Goal: Navigation & Orientation: Find specific page/section

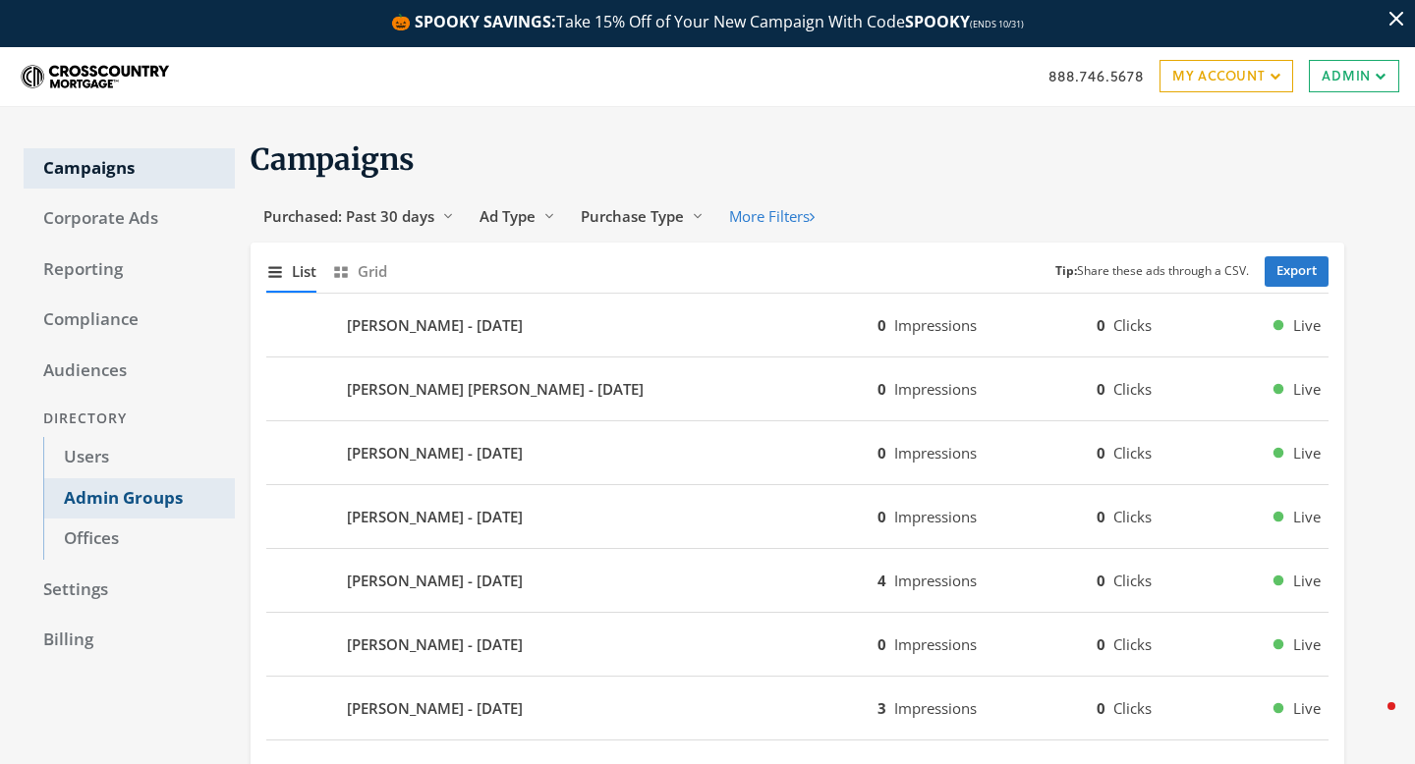
click at [165, 491] on link "Admin Groups" at bounding box center [139, 499] width 192 height 41
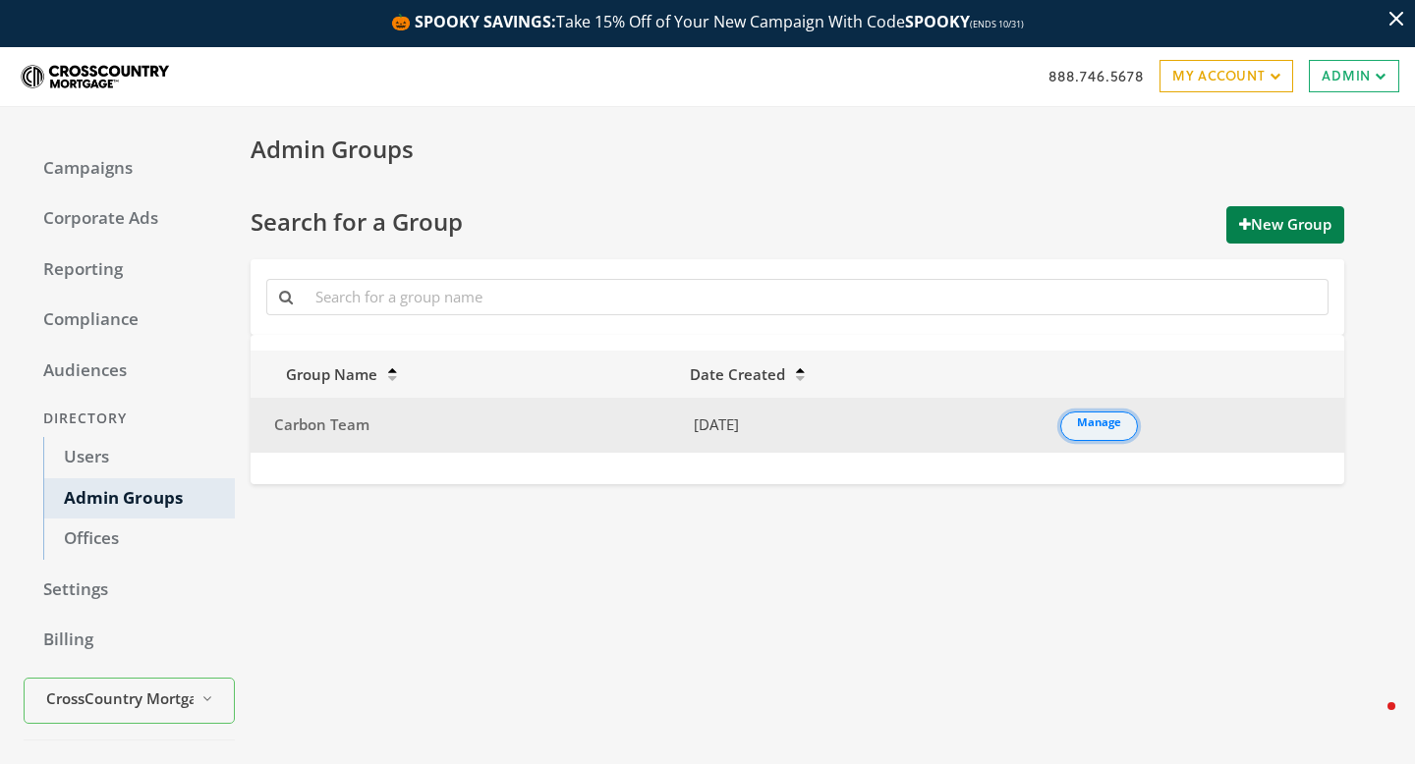
click at [1080, 436] on link "Manage" at bounding box center [1099, 426] width 78 height 29
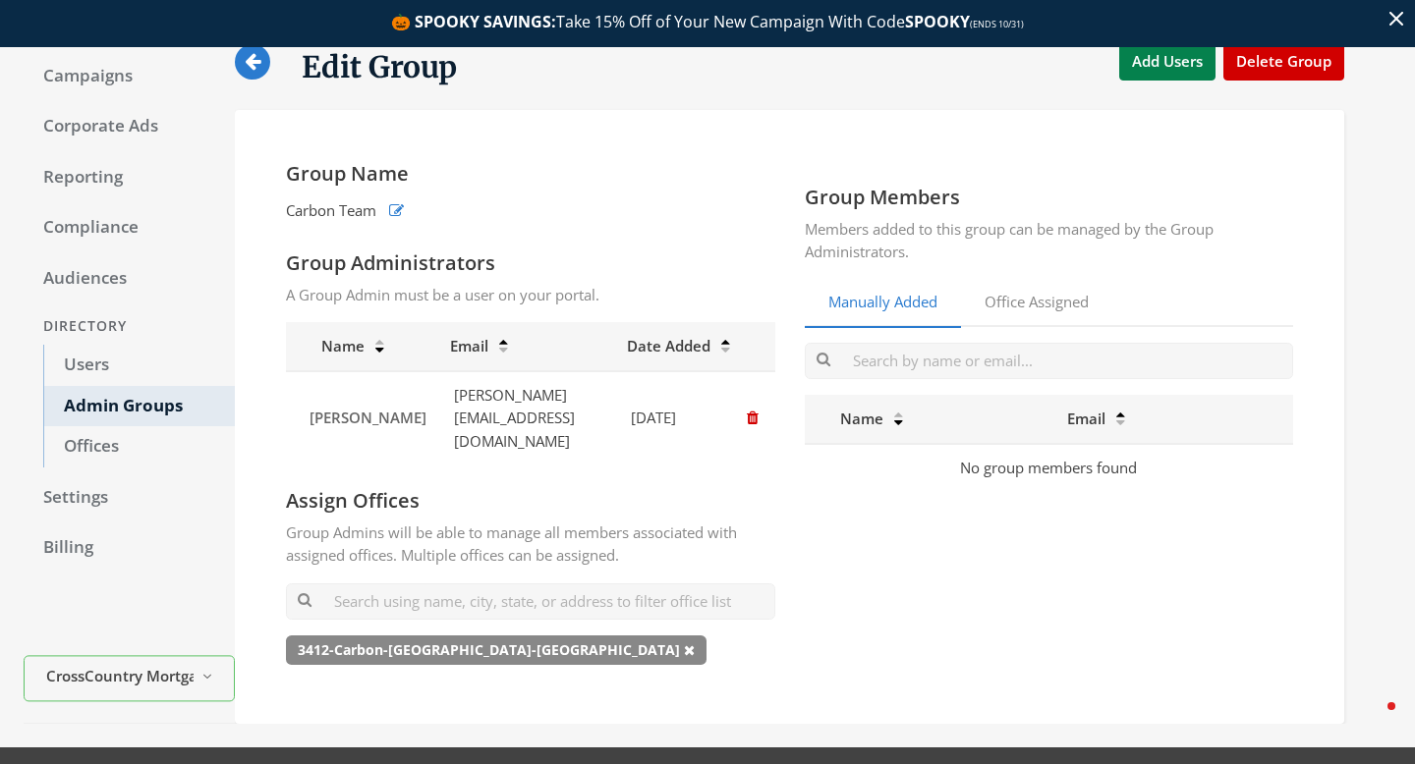
scroll to position [100, 0]
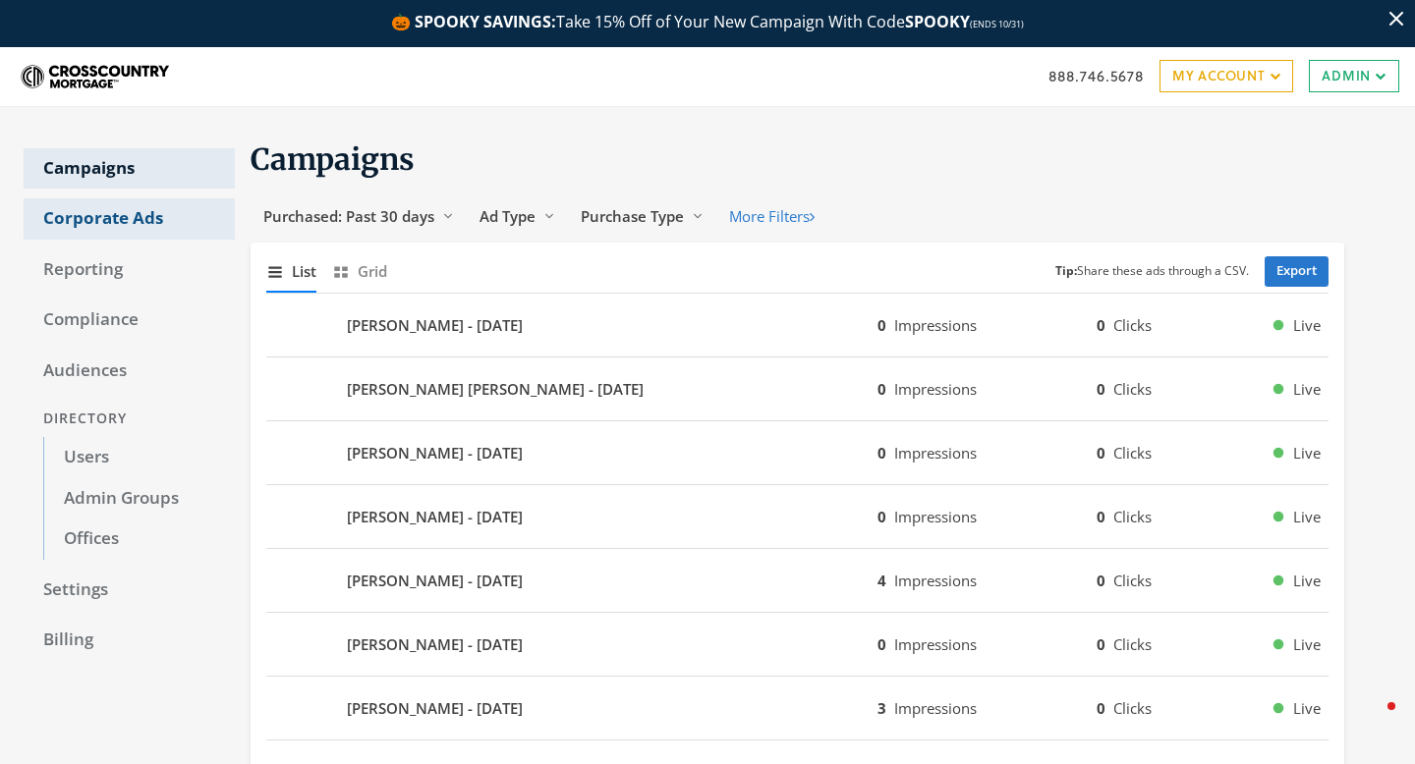
click at [125, 215] on link "Corporate Ads" at bounding box center [129, 218] width 211 height 41
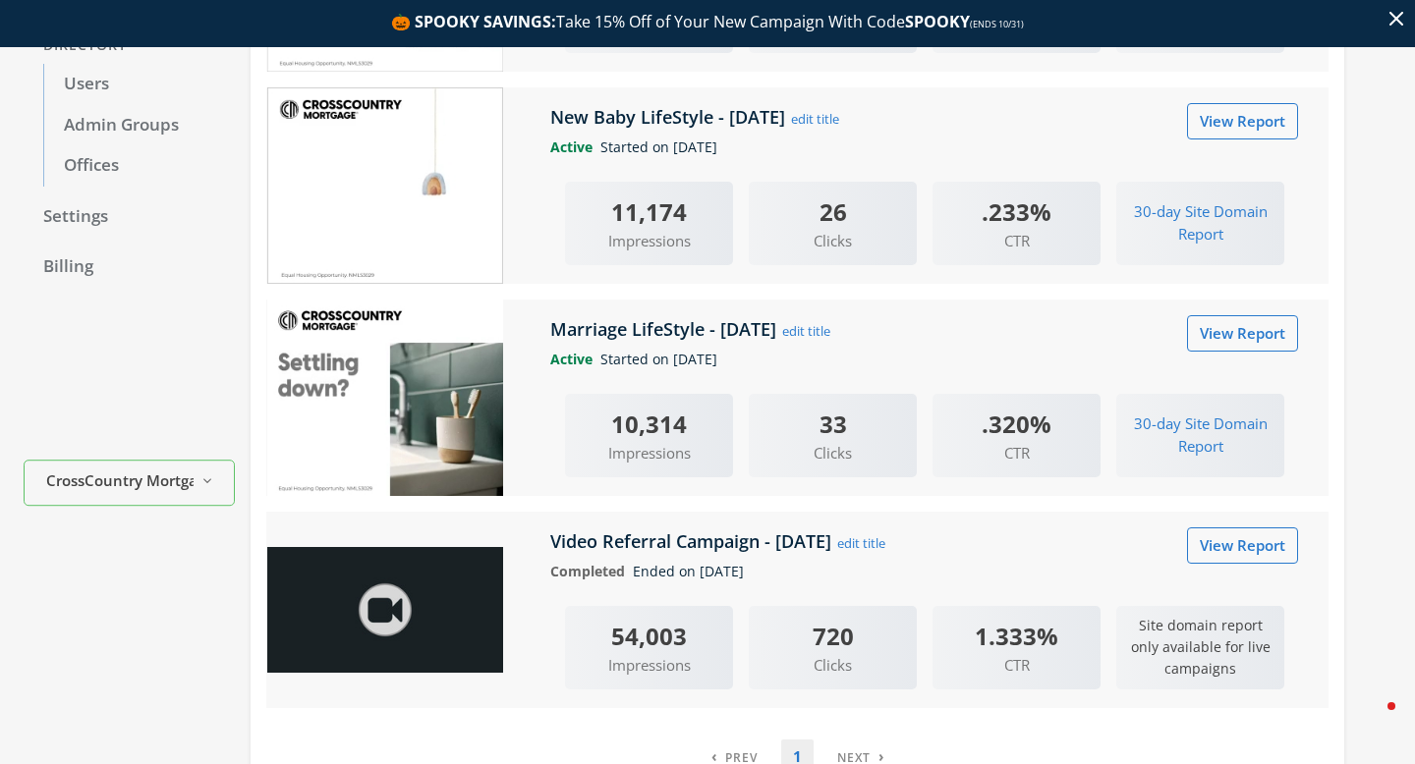
scroll to position [369, 0]
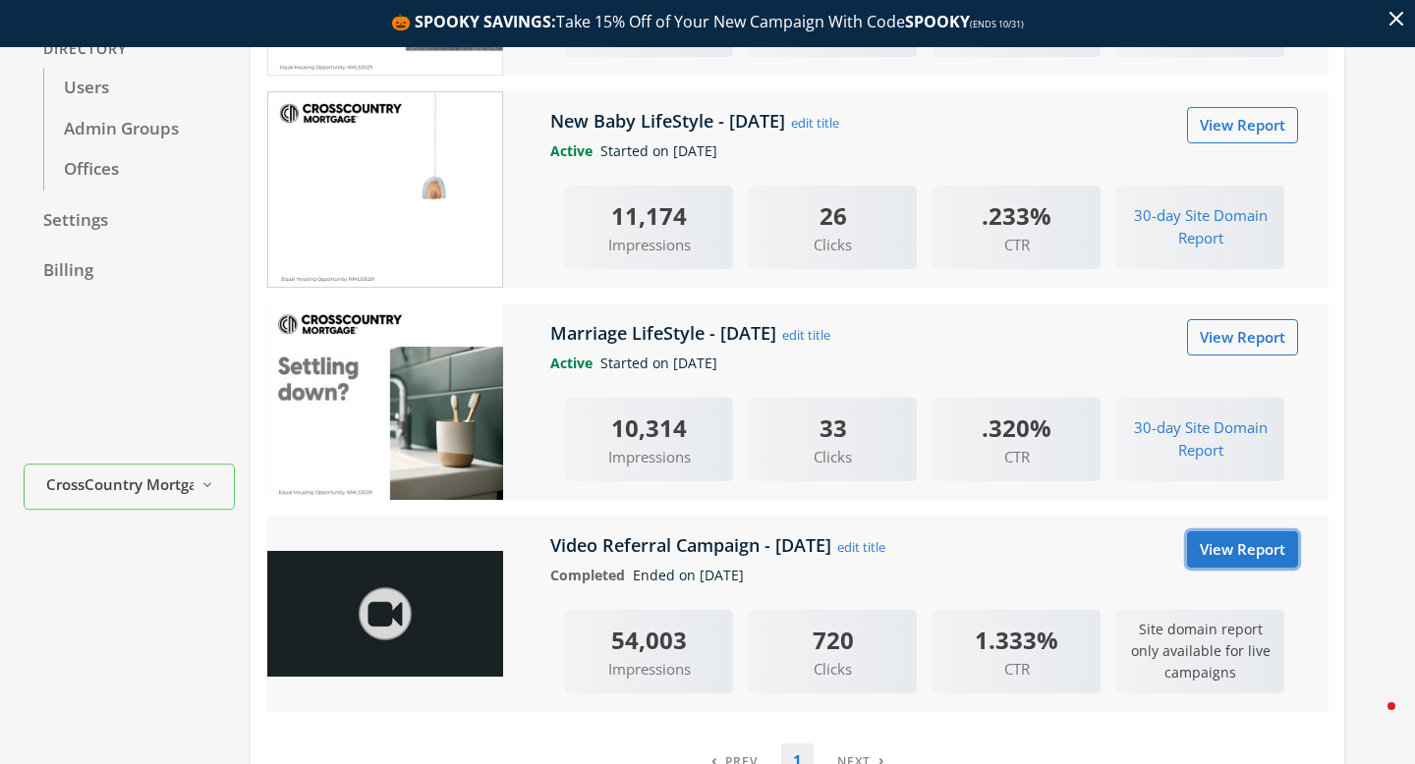
click at [1235, 563] on link "View Report" at bounding box center [1242, 550] width 111 height 36
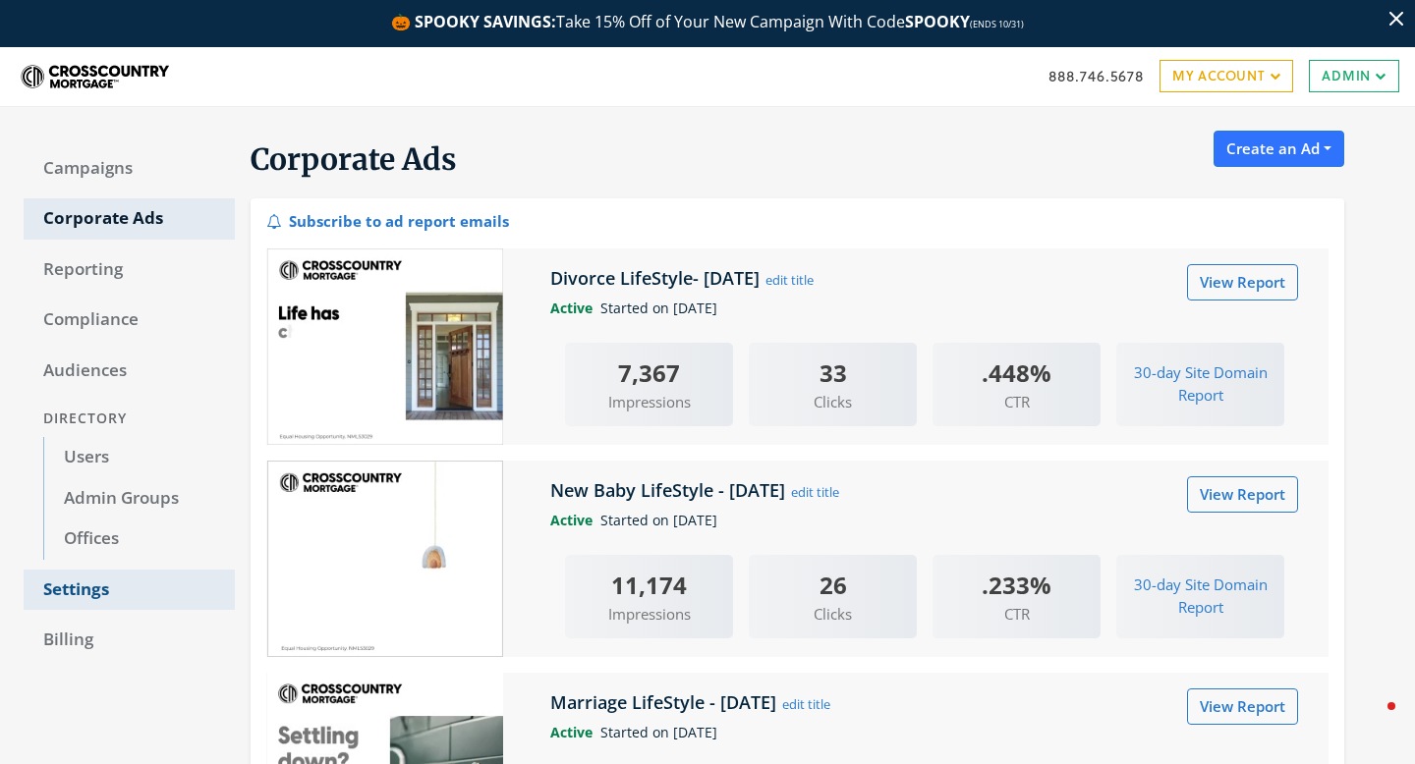
click at [92, 589] on link "Settings" at bounding box center [129, 590] width 211 height 41
select select "saml"
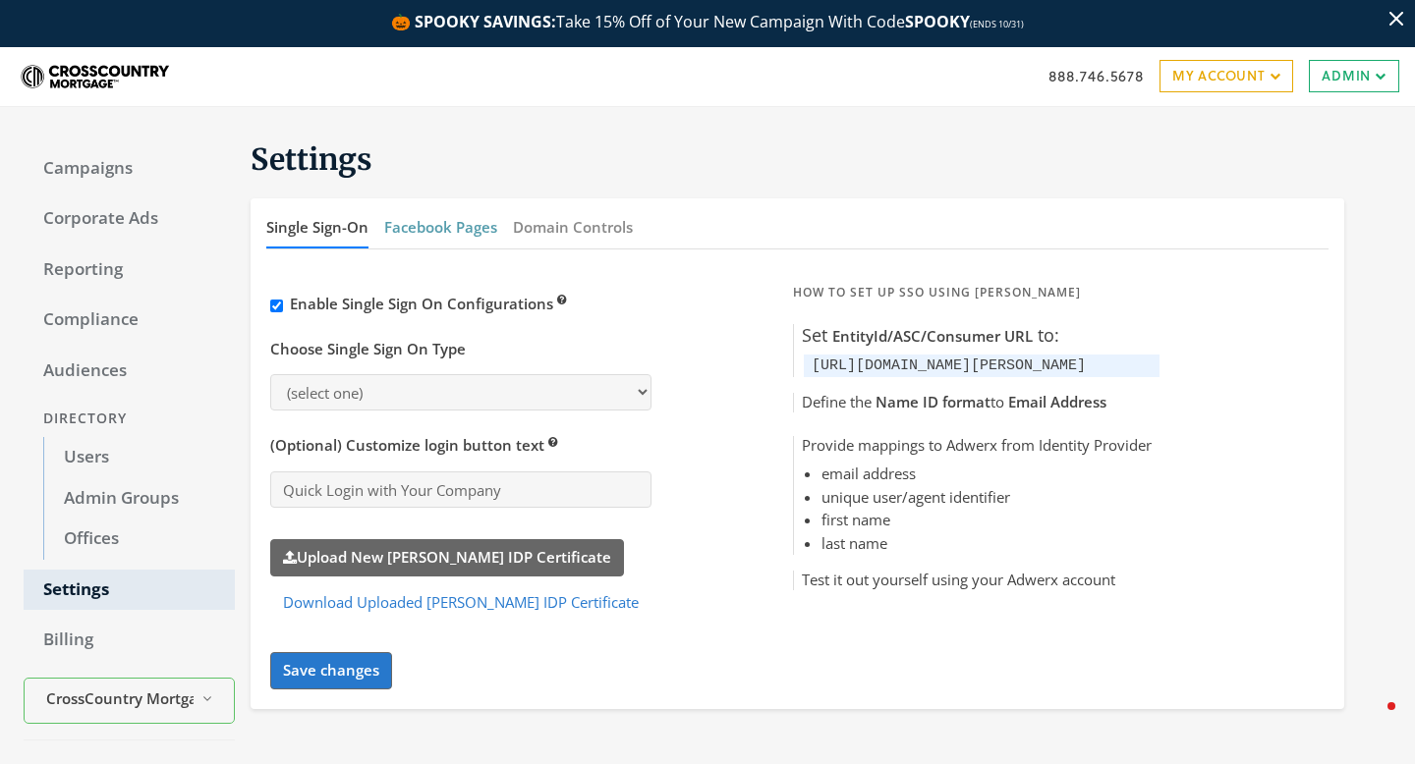
click at [432, 233] on button "Facebook Pages" at bounding box center [440, 227] width 113 height 42
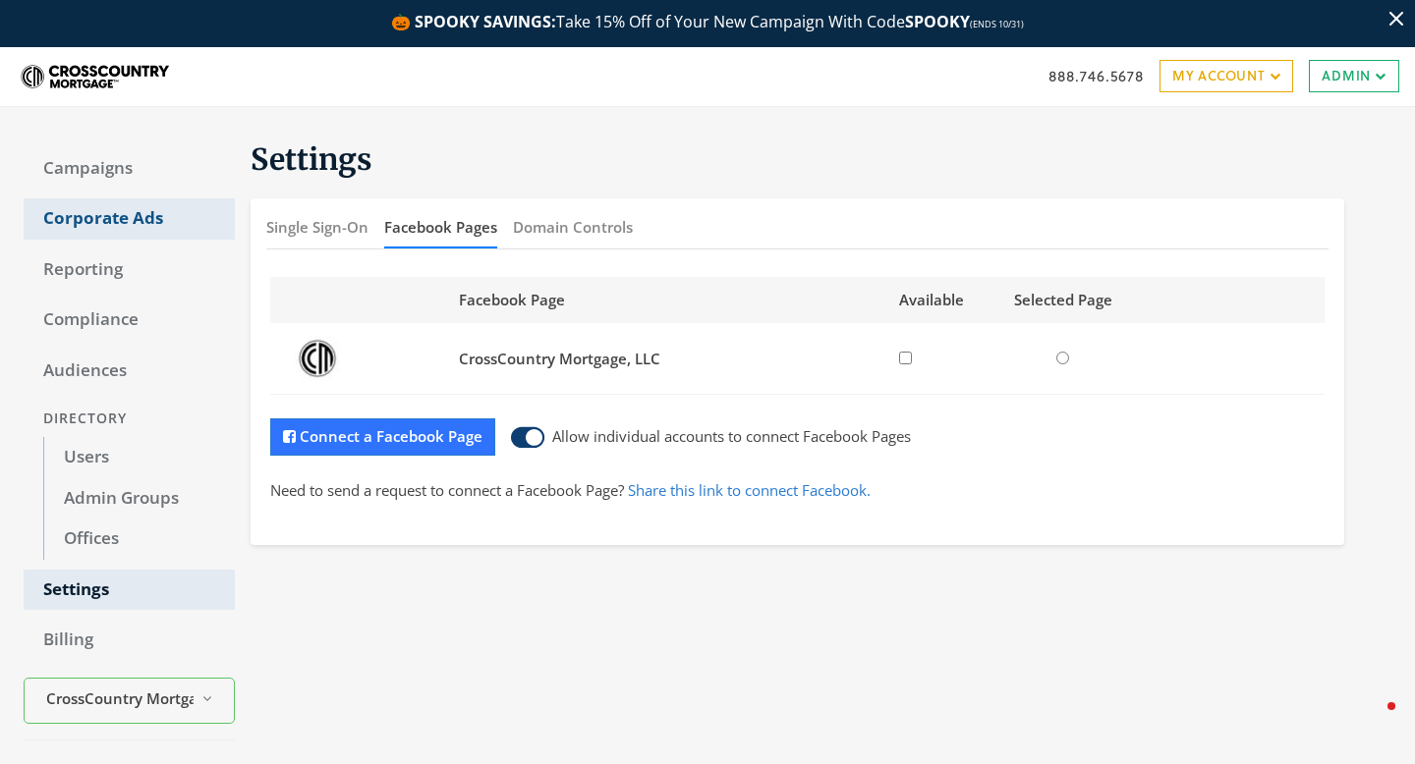
click at [110, 216] on link "Corporate Ads" at bounding box center [129, 218] width 211 height 41
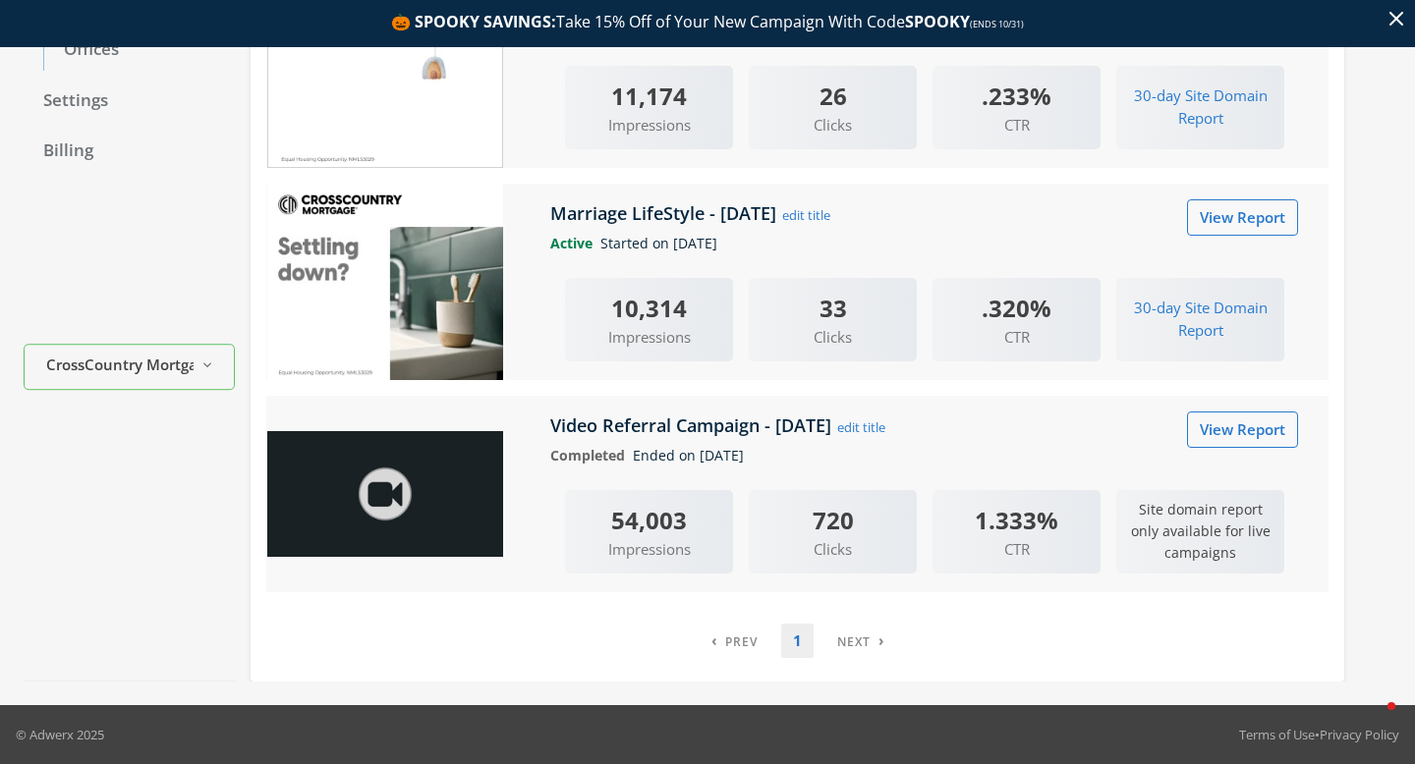
scroll to position [490, 0]
